Goal: Task Accomplishment & Management: Complete application form

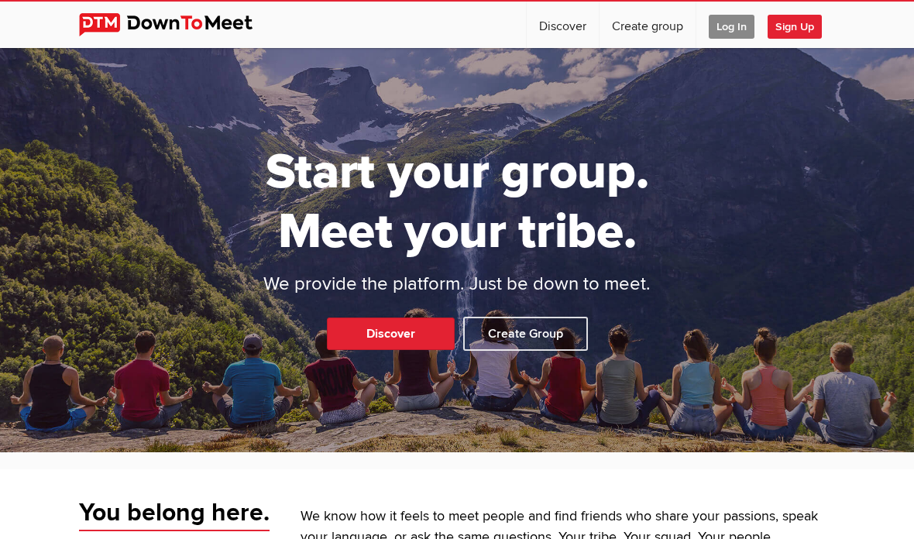
click at [730, 35] on span "Log In" at bounding box center [732, 27] width 46 height 24
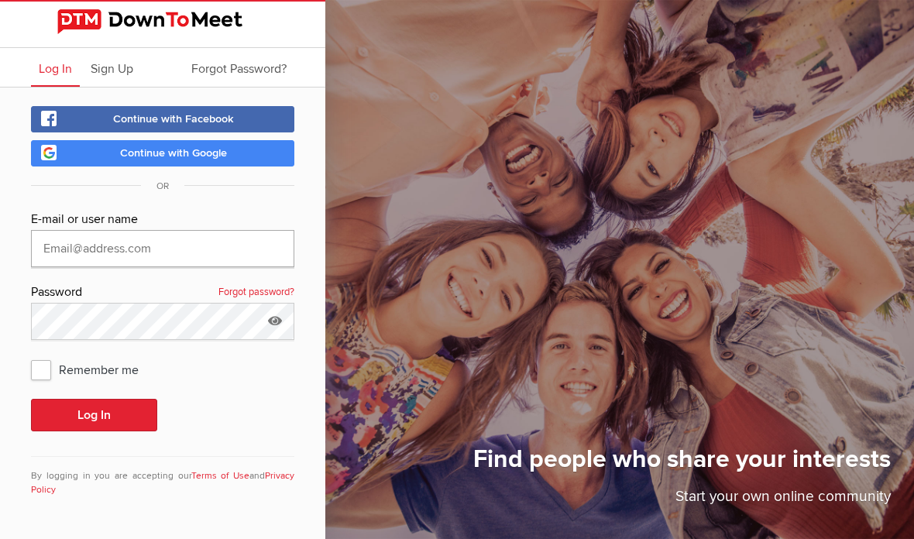
click at [270, 242] on input "text" at bounding box center [162, 248] width 263 height 37
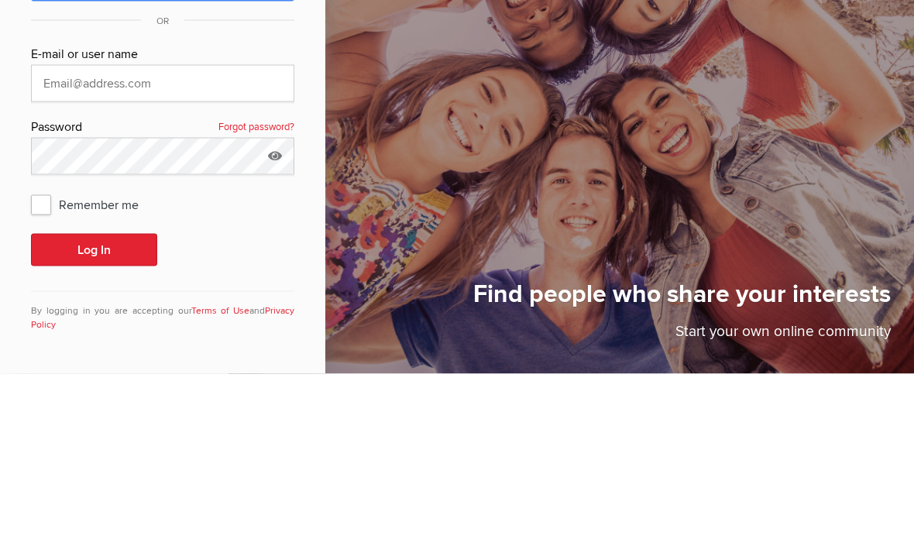
scroll to position [62, 0]
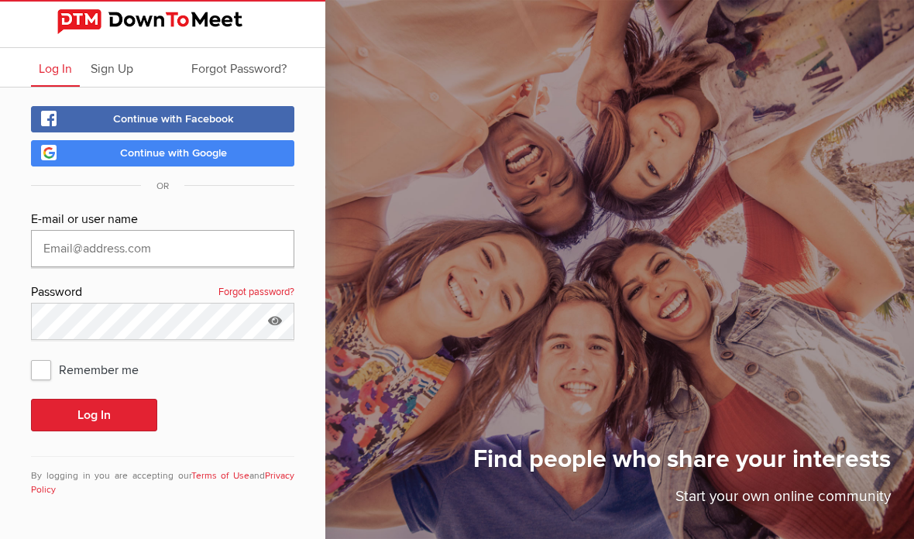
type input "[EMAIL_ADDRESS][DOMAIN_NAME]"
click at [139, 399] on button "Log In" at bounding box center [94, 415] width 126 height 33
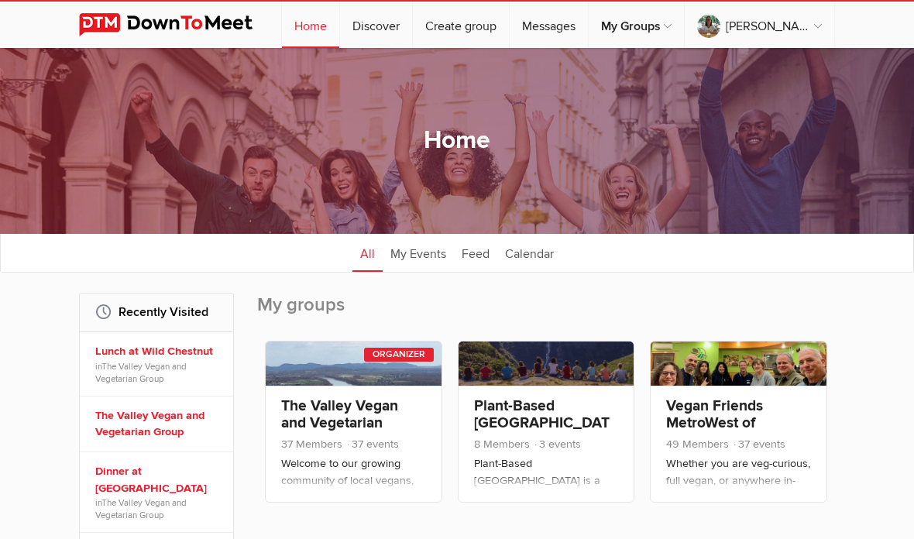
click at [359, 408] on link "The Valley Vegan and Vegetarian Group" at bounding box center [339, 423] width 117 height 53
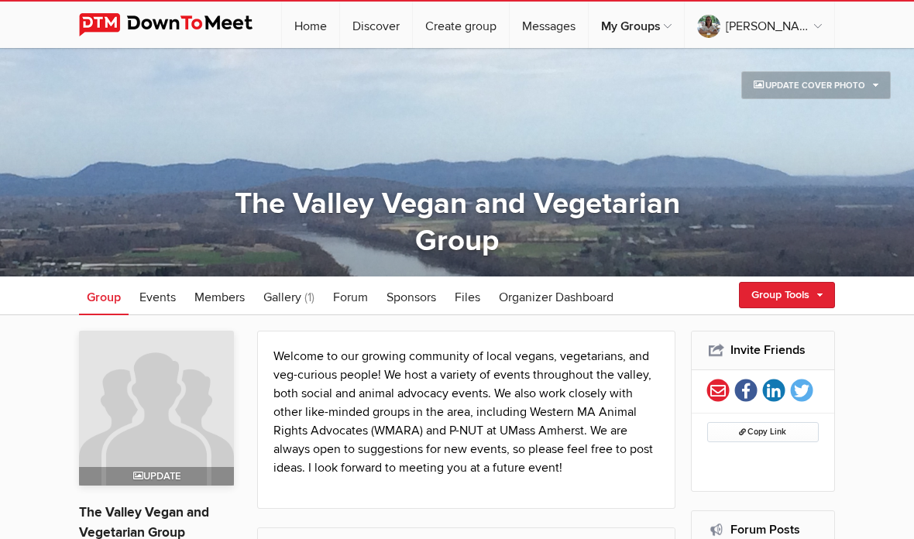
click at [822, 298] on link "Group Tools" at bounding box center [787, 295] width 96 height 26
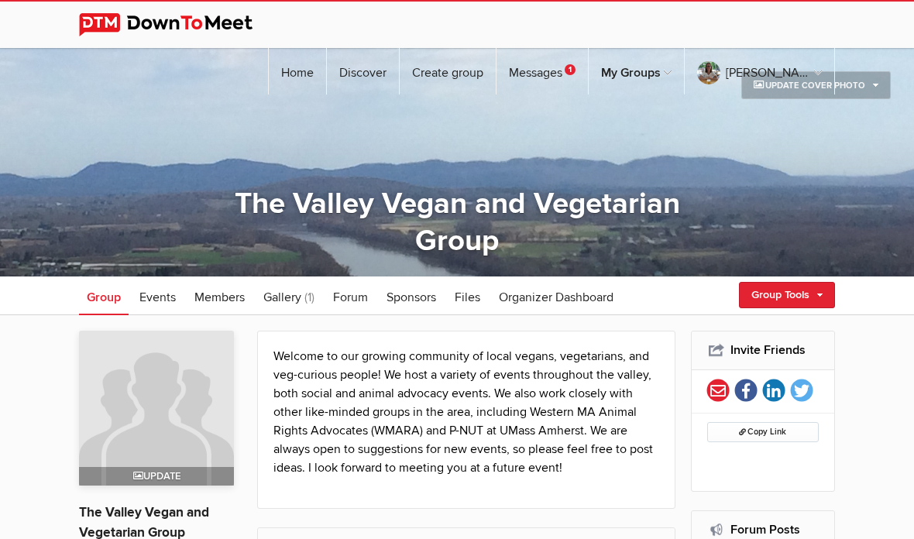
click at [763, 335] on div "Create Event Edit Group Email Members Review Group Questions My Group Profile" at bounding box center [764, 391] width 141 height 167
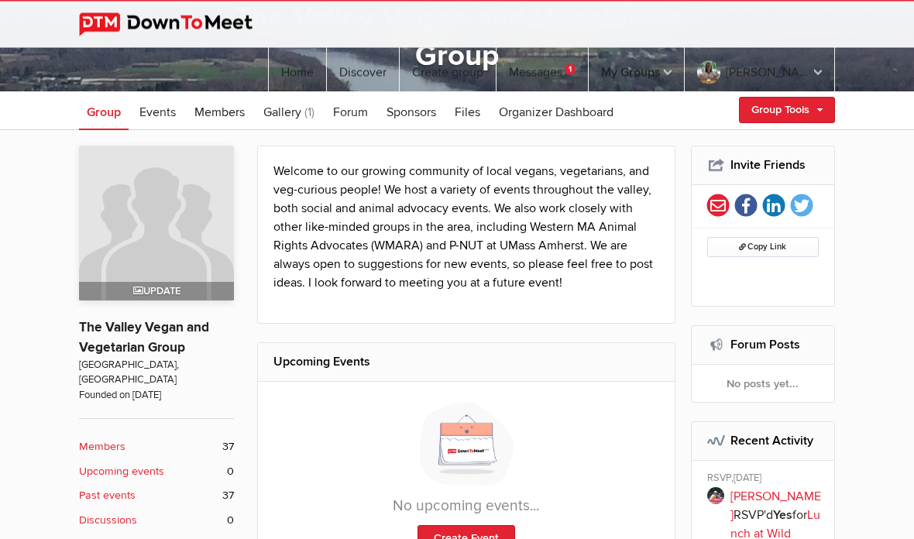
scroll to position [185, 0]
click at [486, 530] on link "Create Event" at bounding box center [467, 538] width 98 height 26
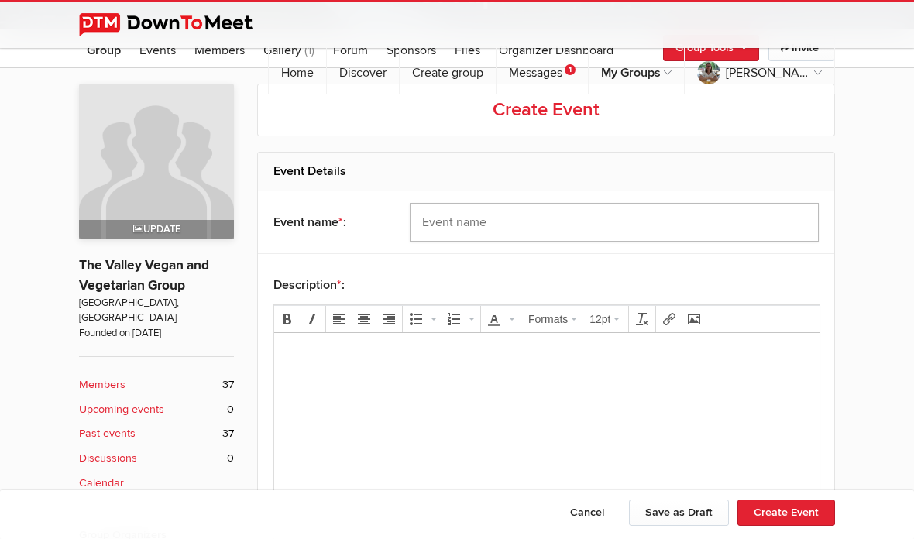
click at [728, 229] on input "text" at bounding box center [614, 222] width 409 height 39
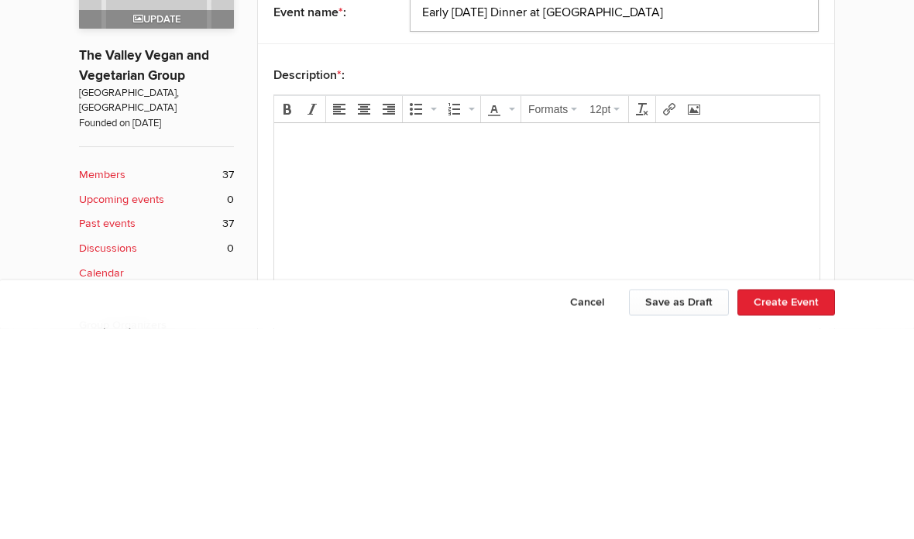
type input "Early [DATE] Dinner at [GEOGRAPHIC_DATA]"
click at [486, 136] on p at bounding box center [547, 145] width 521 height 19
click at [307, 150] on p at bounding box center [547, 145] width 521 height 19
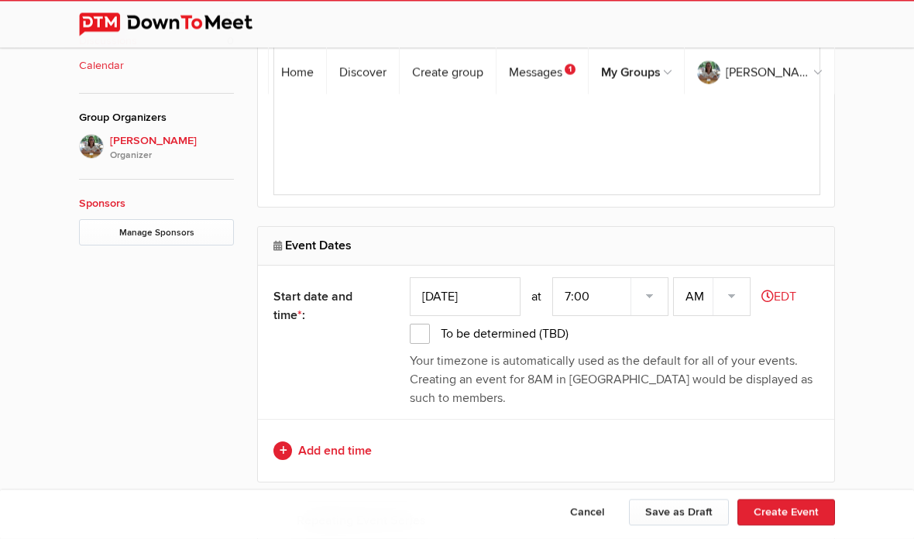
click at [491, 298] on input "[DATE]" at bounding box center [465, 297] width 111 height 39
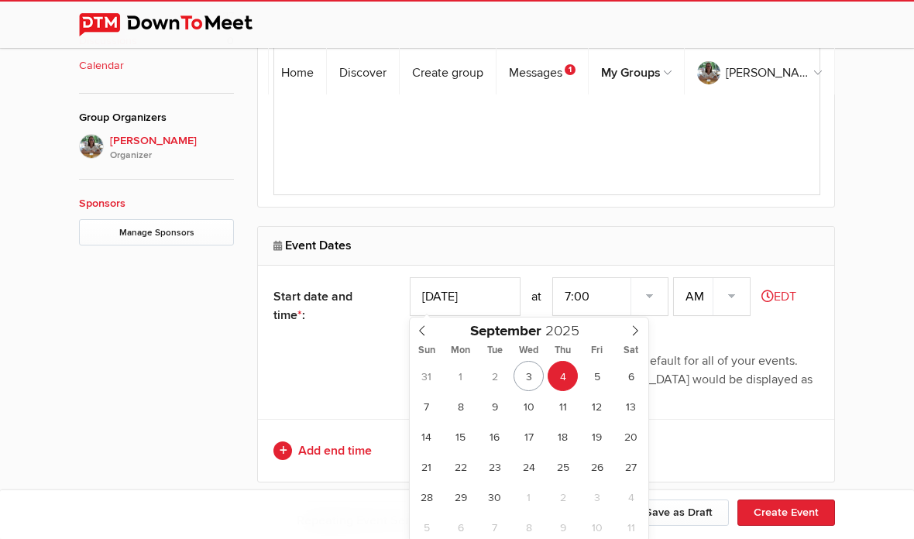
type input "[DATE]"
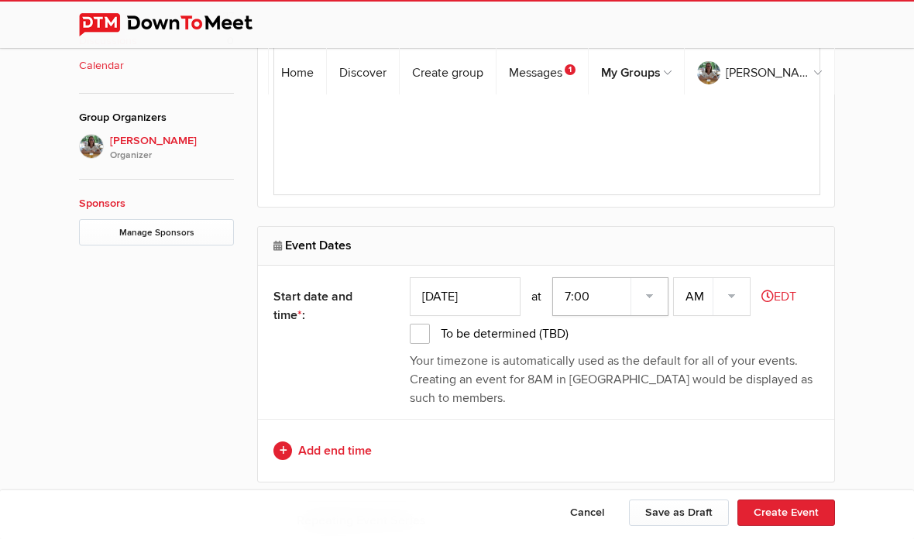
click at [589, 301] on select "7:00 7:15 7:30 7:45 8:00 8:15 8:30 8:45 9:00 9:15 9:30 9:45 10:00 10:15 10:30 1…" at bounding box center [610, 296] width 116 height 39
select select "4:30:00"
click at [727, 295] on select "AM PM" at bounding box center [711, 296] width 77 height 39
select select "PM"
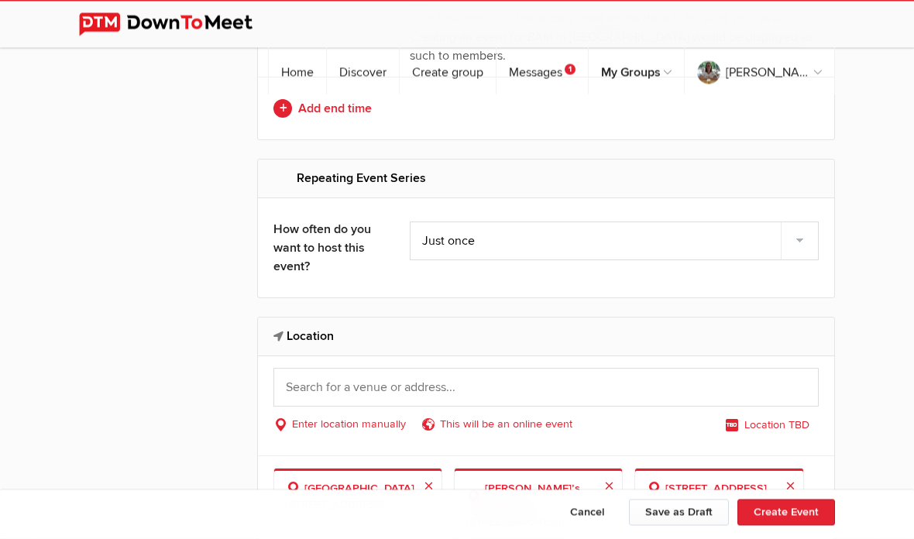
scroll to position [1007, 0]
click at [778, 397] on input "text" at bounding box center [545, 387] width 545 height 39
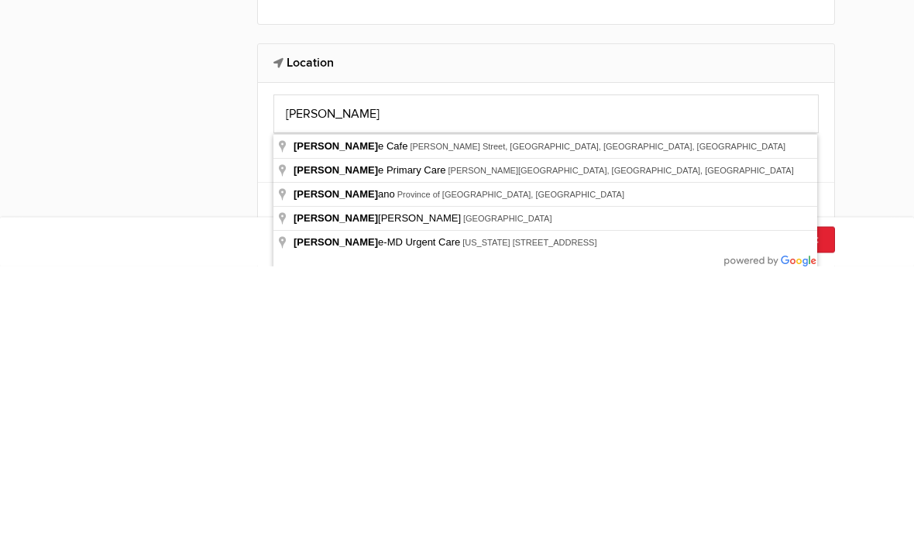
type input "[GEOGRAPHIC_DATA], [PERSON_NAME][GEOGRAPHIC_DATA], [GEOGRAPHIC_DATA], [GEOGRAPH…"
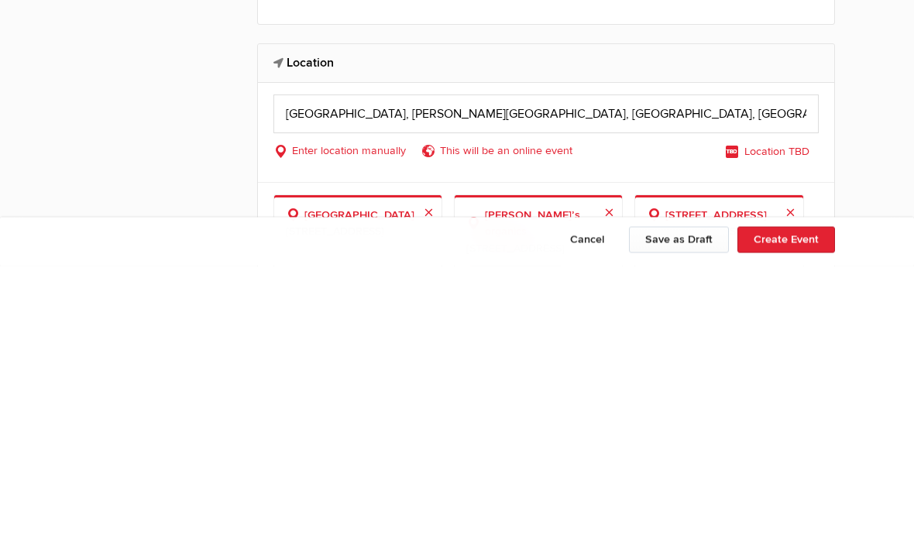
scroll to position [1281, 0]
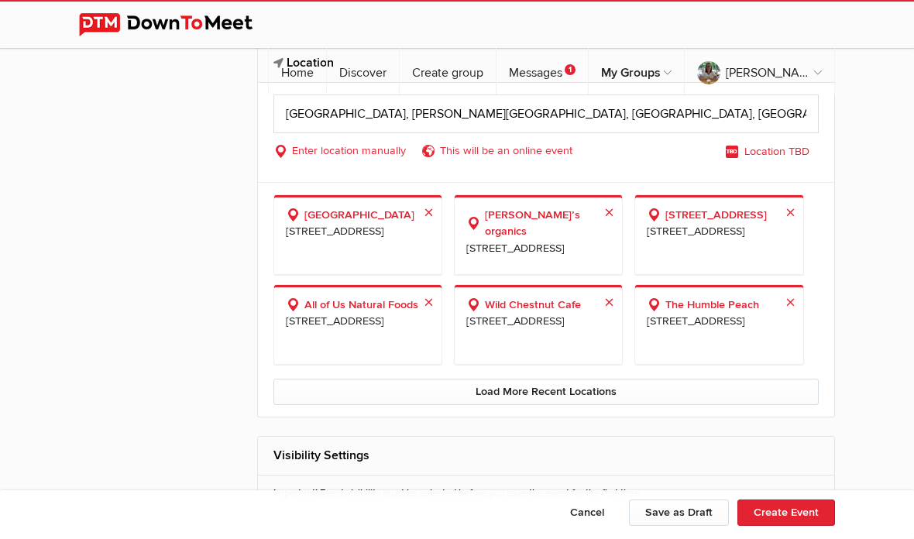
select select "[GEOGRAPHIC_DATA]"
select select "MA"
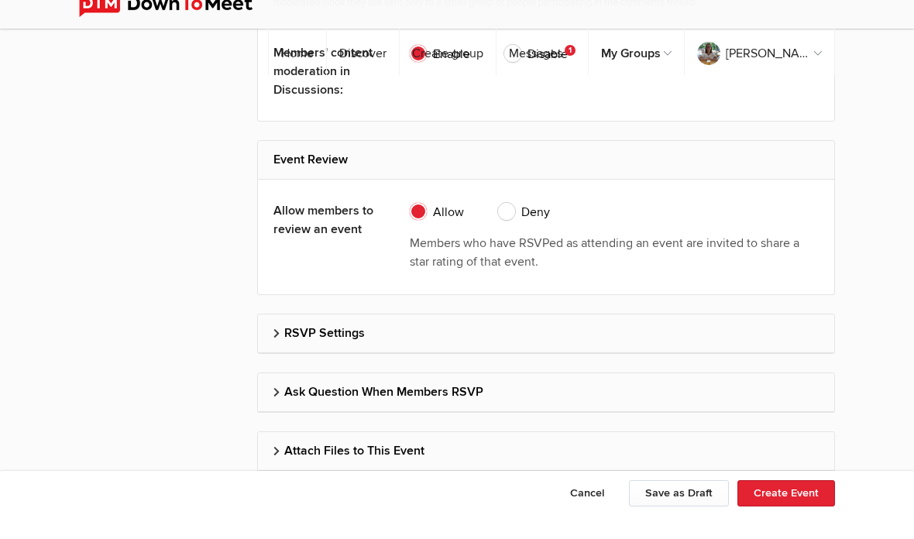
scroll to position [3009, 0]
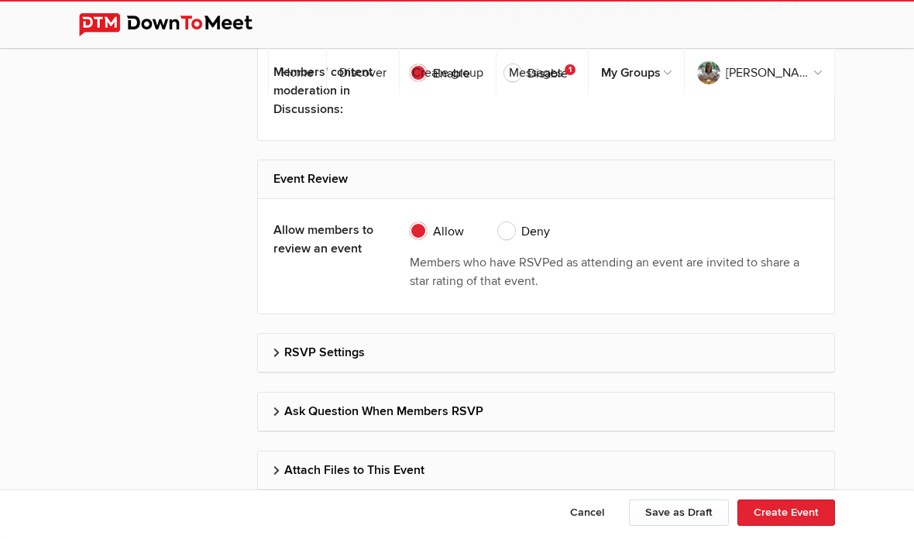
click at [815, 526] on button "Create Event" at bounding box center [787, 513] width 98 height 26
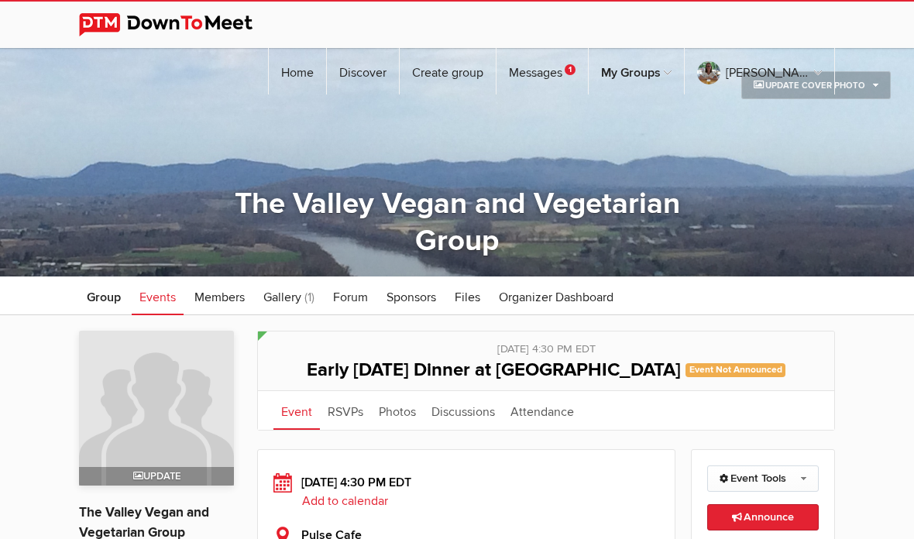
click at [767, 516] on span "Announce This announcement goes out to all group members. Additionally, three e…" at bounding box center [763, 517] width 62 height 13
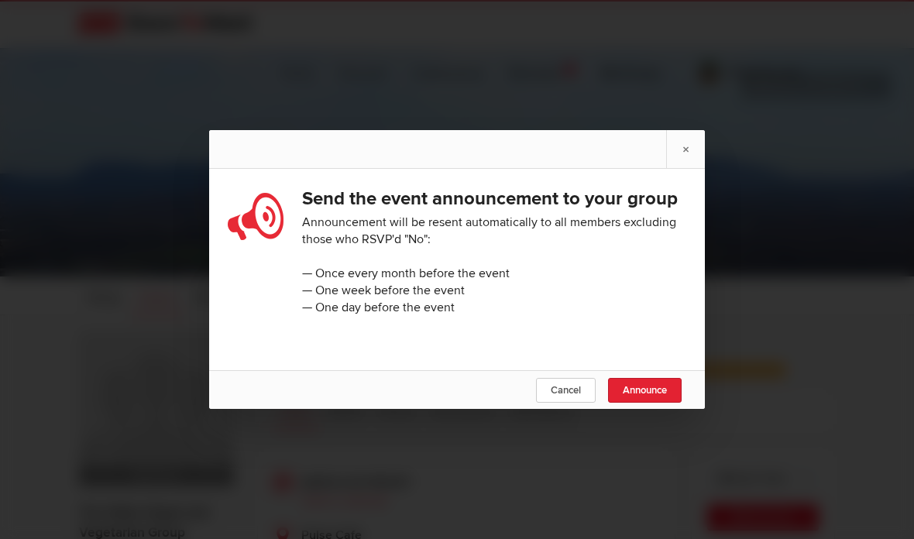
click at [642, 392] on span "Announce" at bounding box center [645, 390] width 44 height 12
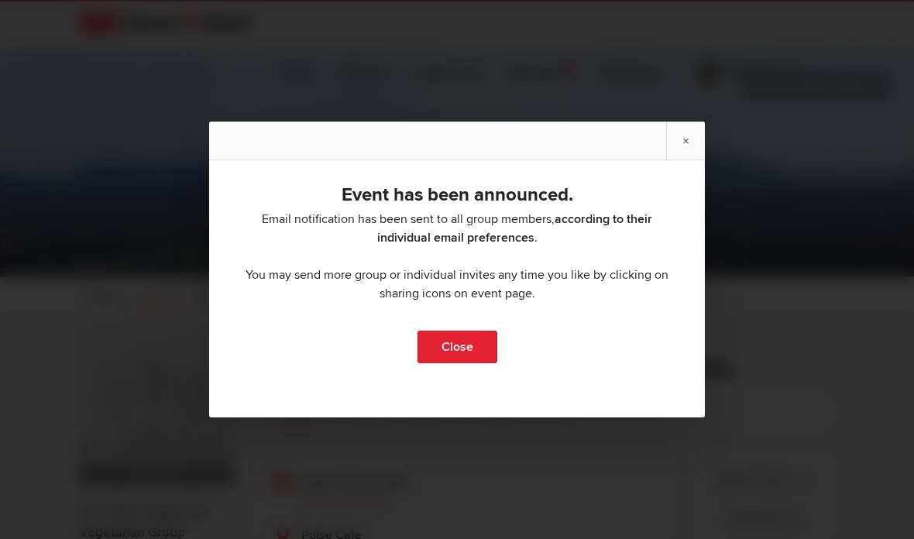
click at [476, 356] on link "Close" at bounding box center [458, 347] width 80 height 33
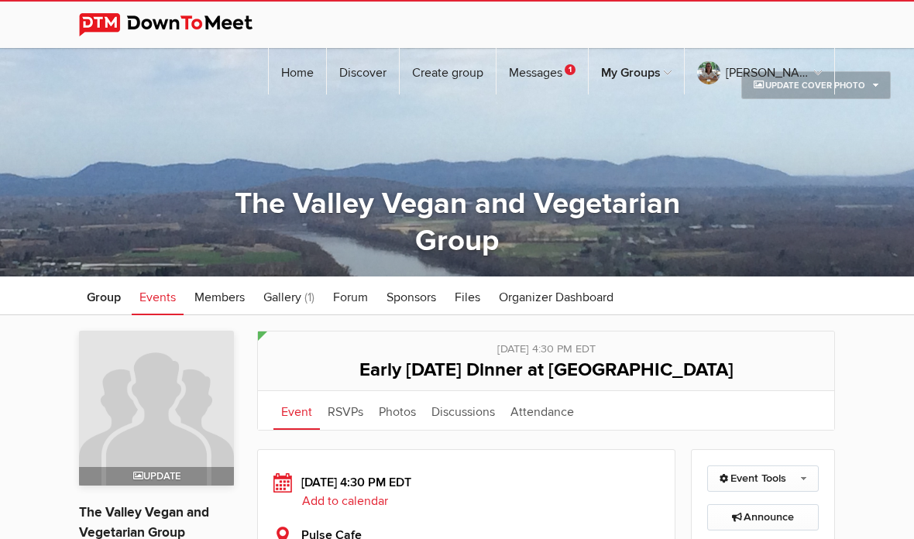
click at [586, 48] on link "Messages 1" at bounding box center [542, 71] width 91 height 46
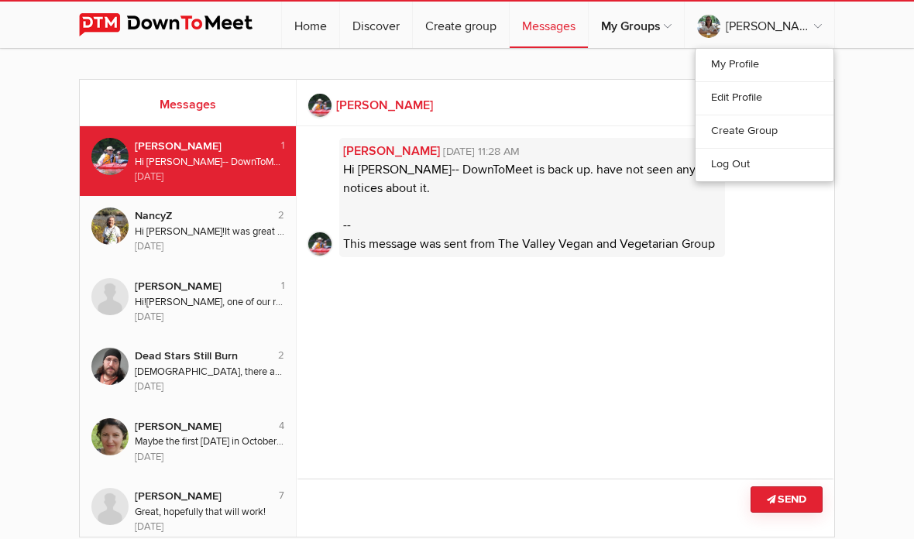
click at [744, 169] on link "Log Out" at bounding box center [765, 164] width 138 height 33
